Goal: Task Accomplishment & Management: Manage account settings

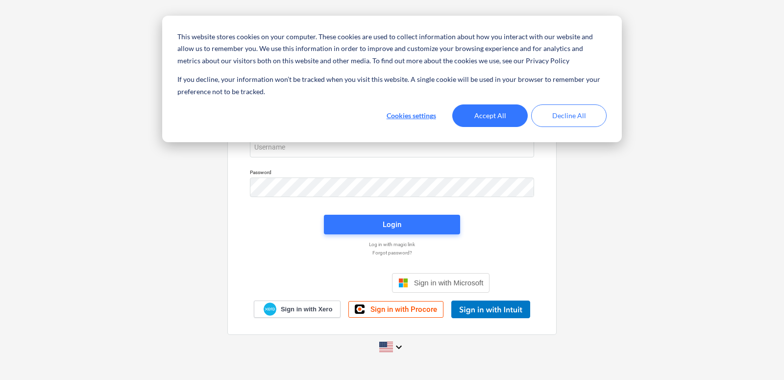
click at [315, 138] on div "This website stores cookies on your computer. These cookies are used to collect…" at bounding box center [391, 79] width 459 height 126
drag, startPoint x: 554, startPoint y: 114, endPoint x: 535, endPoint y: 120, distance: 19.4
click at [553, 114] on button "Decline All" at bounding box center [568, 115] width 75 height 23
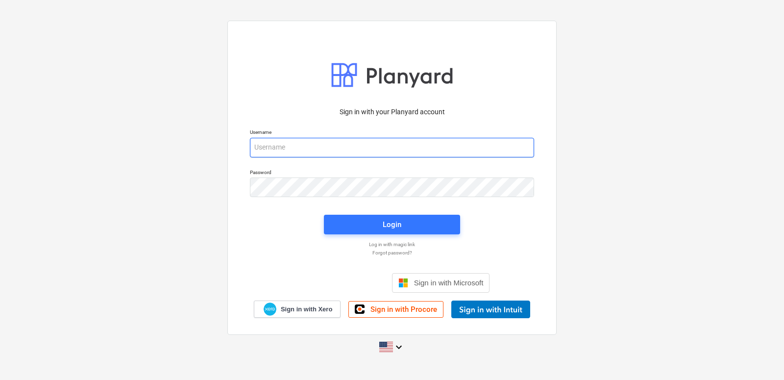
click at [287, 145] on input "email" at bounding box center [392, 148] width 284 height 20
type input "[EMAIL_ADDRESS][DOMAIN_NAME]"
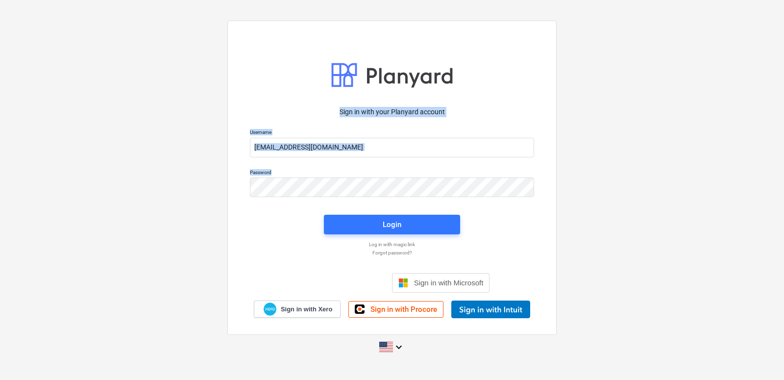
click at [285, 201] on div "Password" at bounding box center [392, 183] width 296 height 40
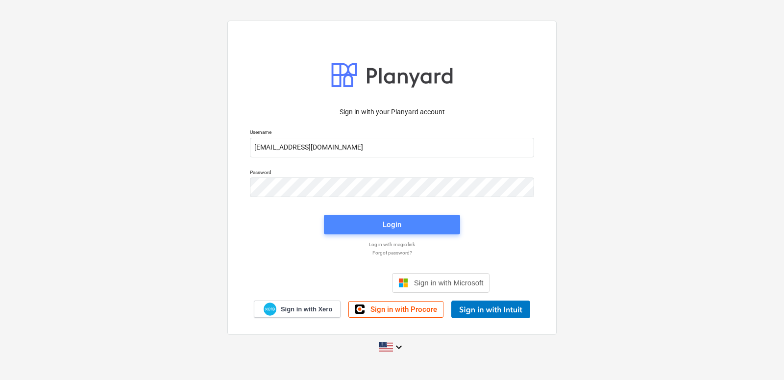
click at [340, 224] on span "Login" at bounding box center [392, 224] width 113 height 13
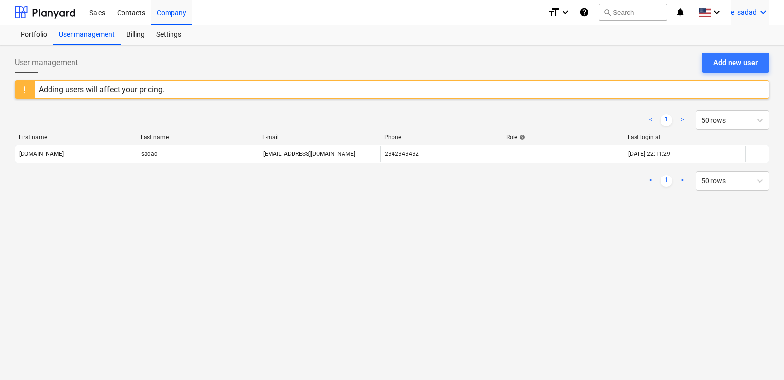
click at [747, 13] on span "e. sadad" at bounding box center [743, 12] width 26 height 8
click at [746, 38] on div "Settings" at bounding box center [739, 38] width 59 height 16
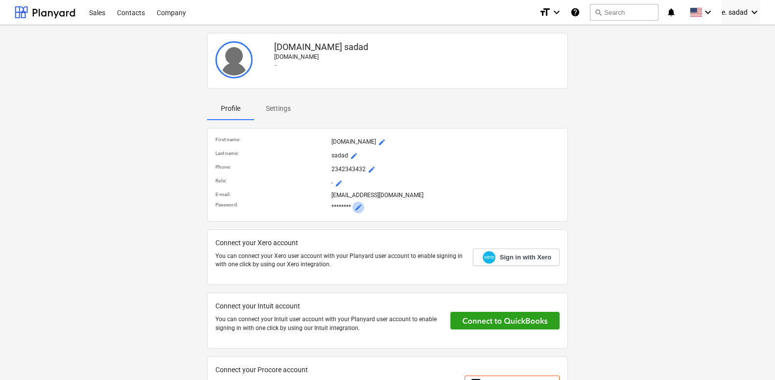
click at [361, 209] on span "mode_edit" at bounding box center [359, 207] width 8 height 8
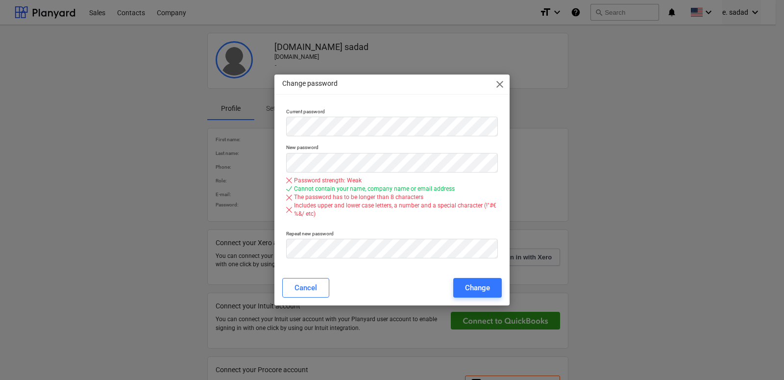
click at [300, 226] on div "New password Password strength: Weak Cannot contain your name, company name or …" at bounding box center [391, 183] width 219 height 86
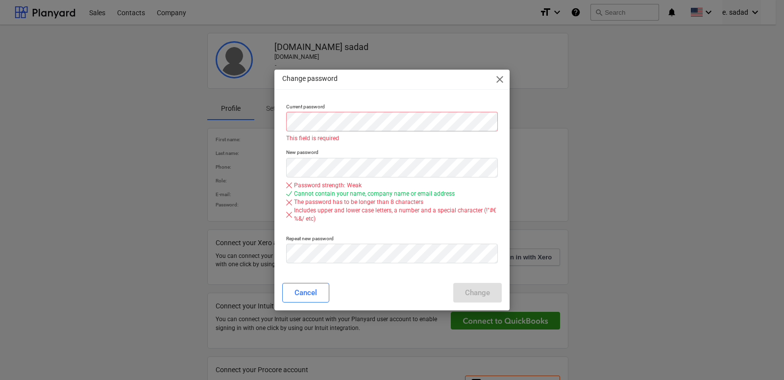
drag, startPoint x: 308, startPoint y: 93, endPoint x: 311, endPoint y: 110, distance: 17.9
click at [308, 95] on div "Change password close Current password This field is required New password Pass…" at bounding box center [391, 190] width 235 height 241
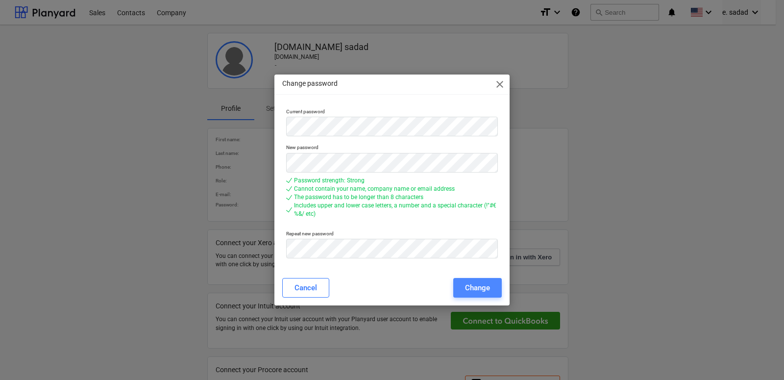
click at [479, 288] on div "Change" at bounding box center [477, 287] width 25 height 13
